Goal: Navigation & Orientation: Find specific page/section

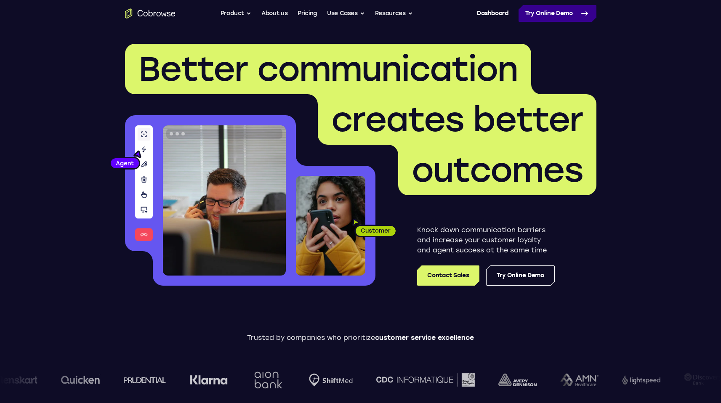
click at [581, 18] on icon at bounding box center [585, 13] width 10 height 10
click at [464, 11] on div "Dashboard / Register" at bounding box center [483, 13] width 51 height 17
click at [490, 15] on link "Dashboard" at bounding box center [493, 13] width 32 height 17
